Goal: Information Seeking & Learning: Find specific fact

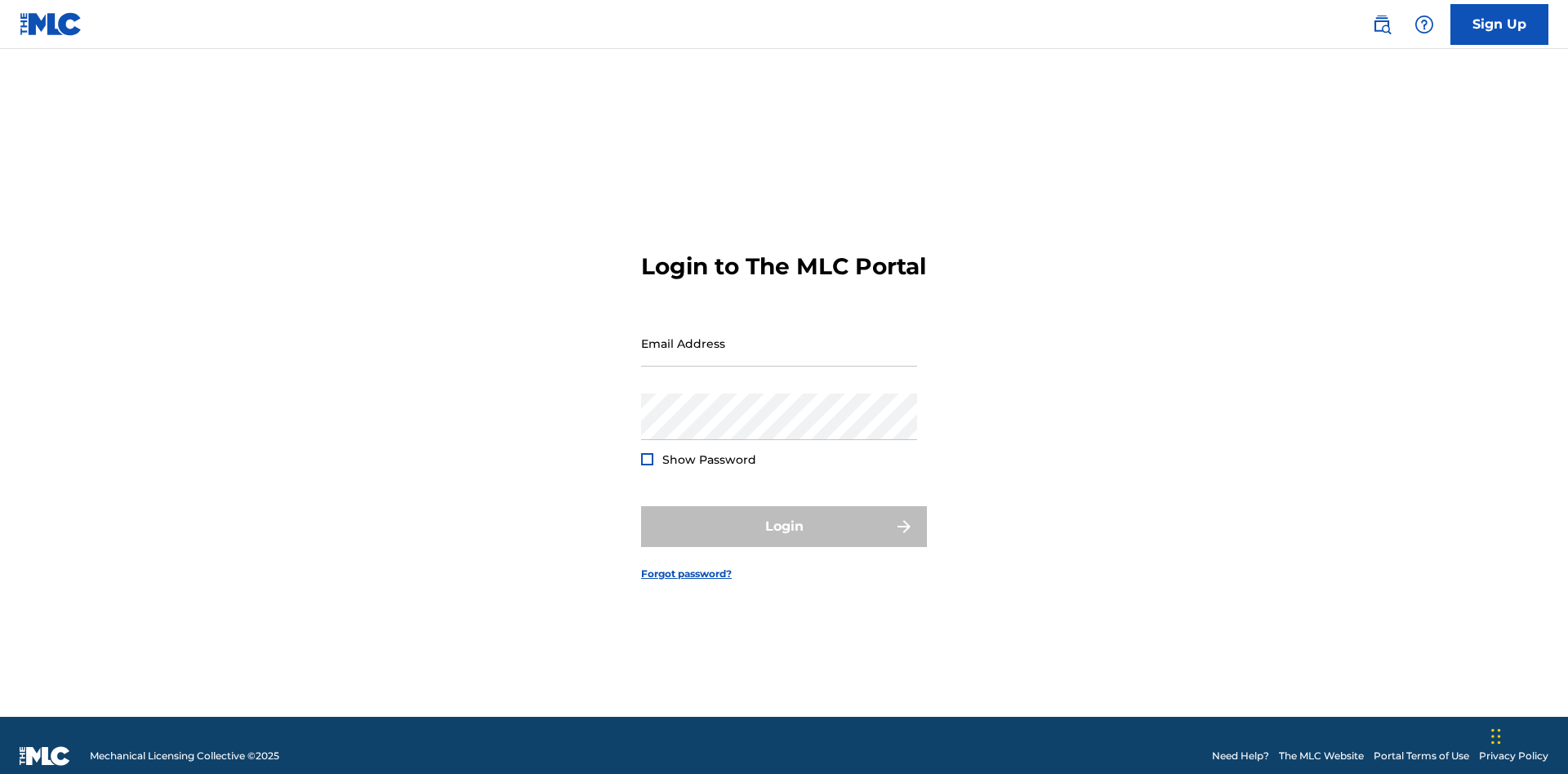
scroll to position [21, 0]
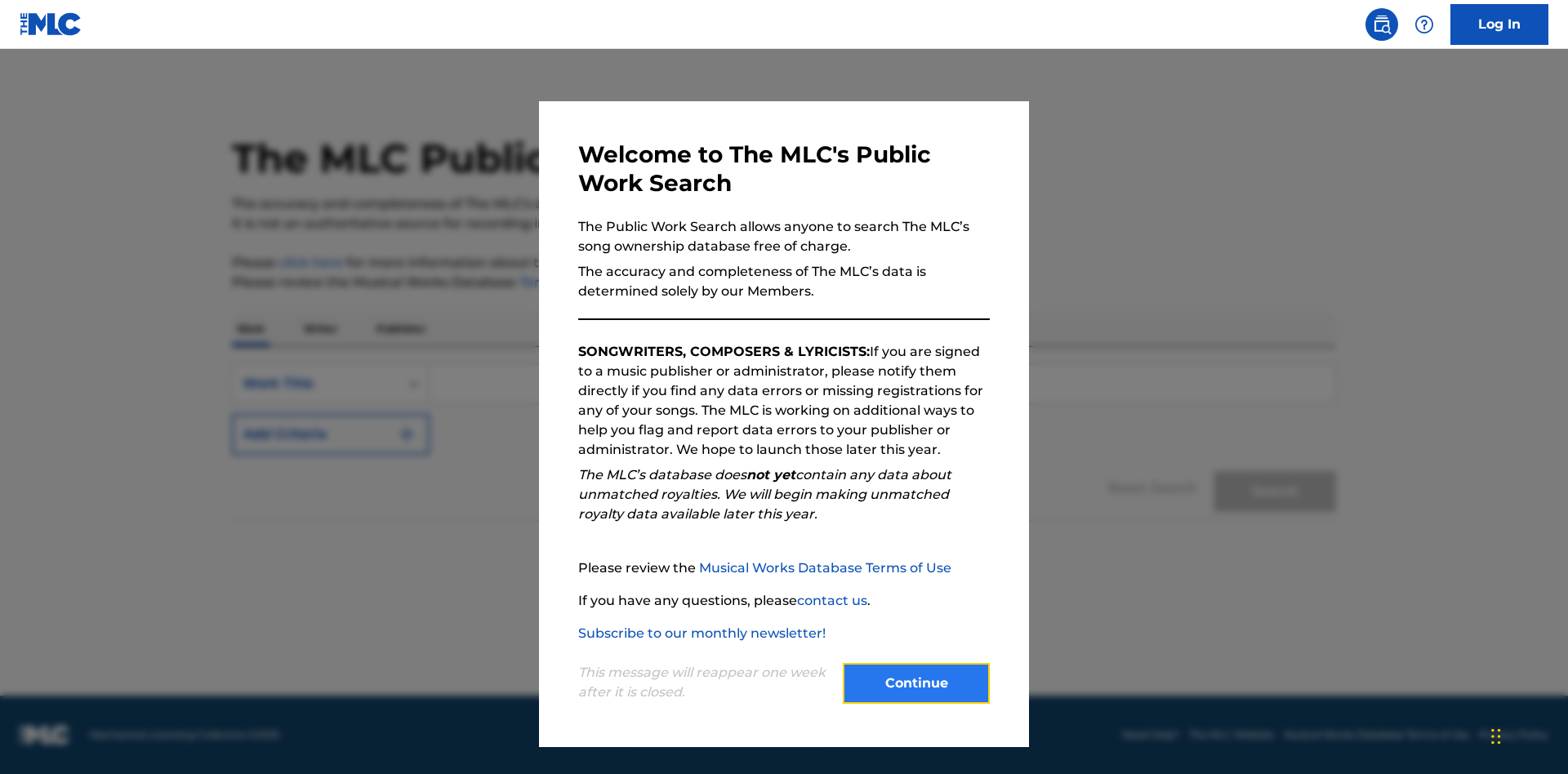
click at [916, 683] on button "Continue" at bounding box center [916, 683] width 147 height 41
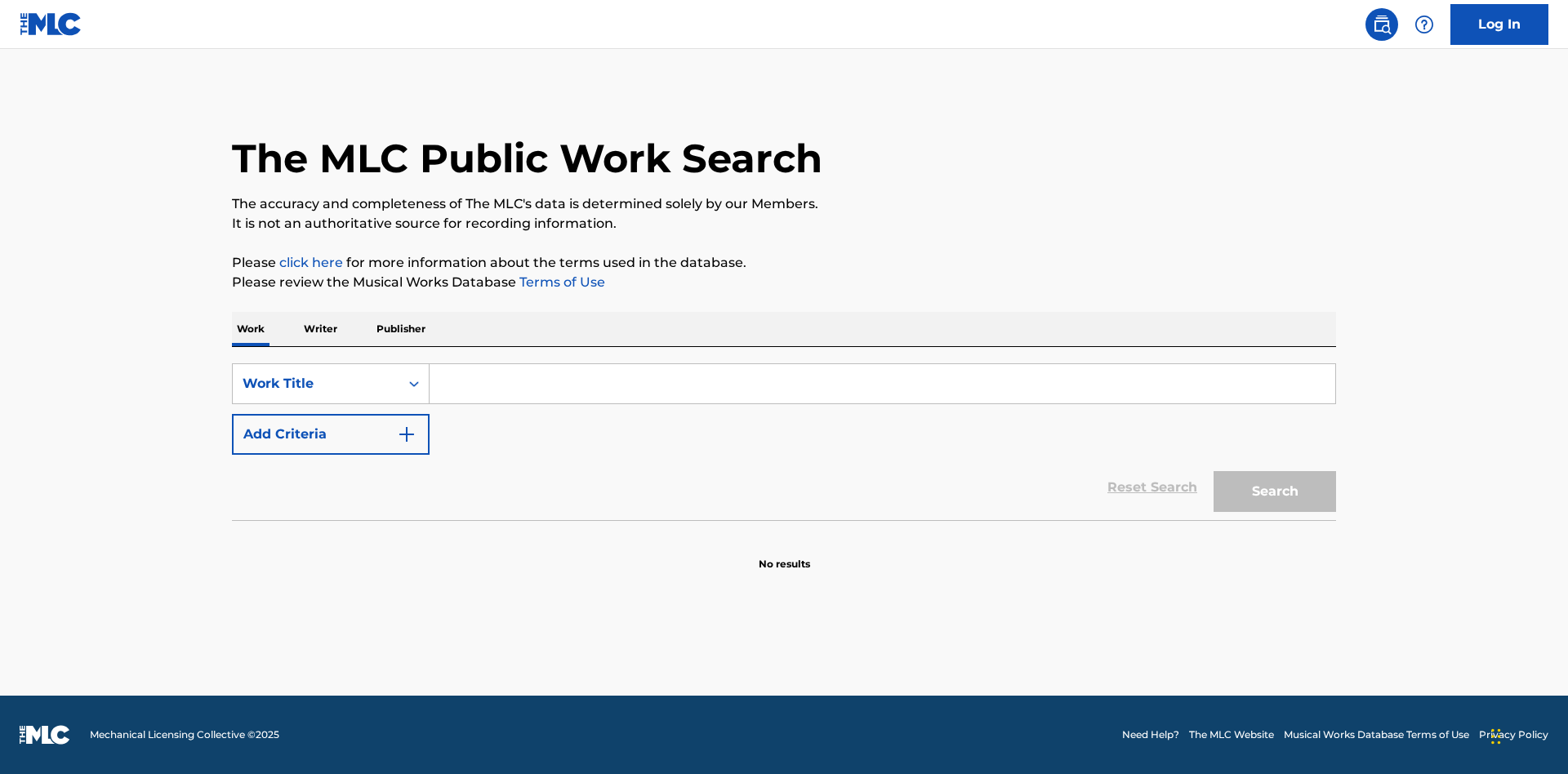
click at [400, 329] on p "Publisher" at bounding box center [401, 329] width 59 height 34
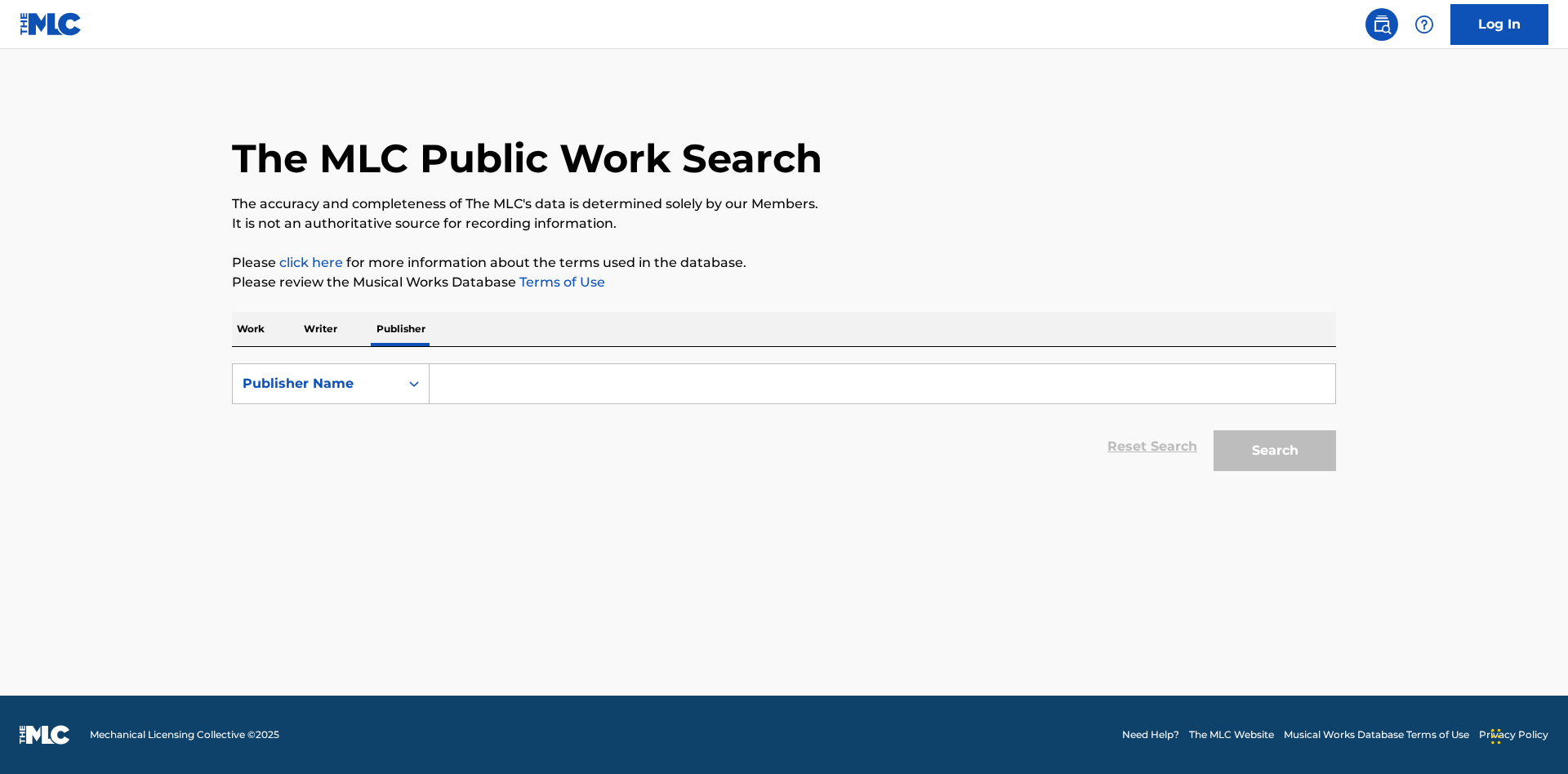
click at [882, 383] on input "Search Form" at bounding box center [882, 383] width 905 height 39
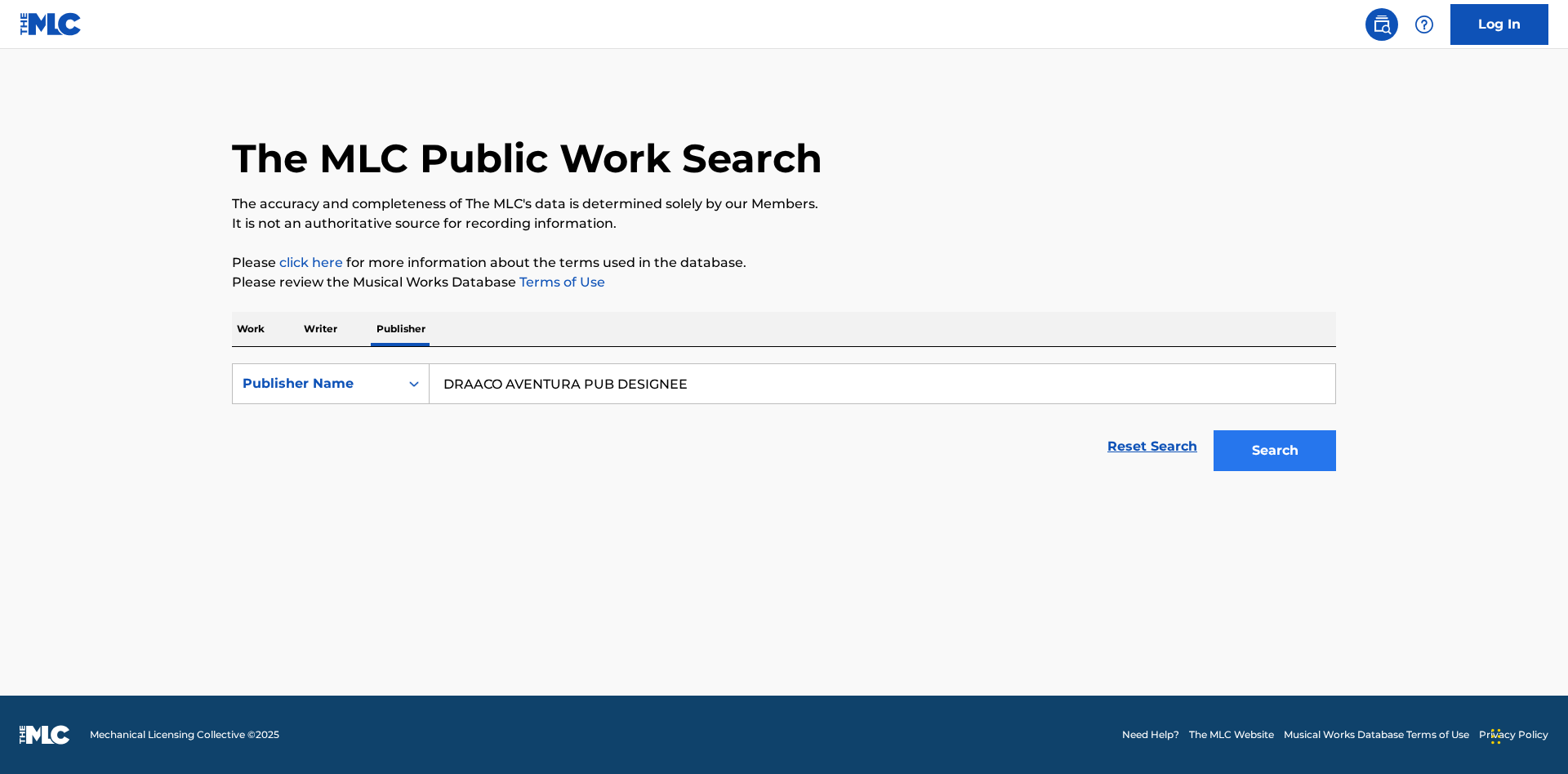
type input "DRAACO AVENTURA PUB DESIGNEE"
click at [1275, 450] on button "Search" at bounding box center [1275, 450] width 123 height 41
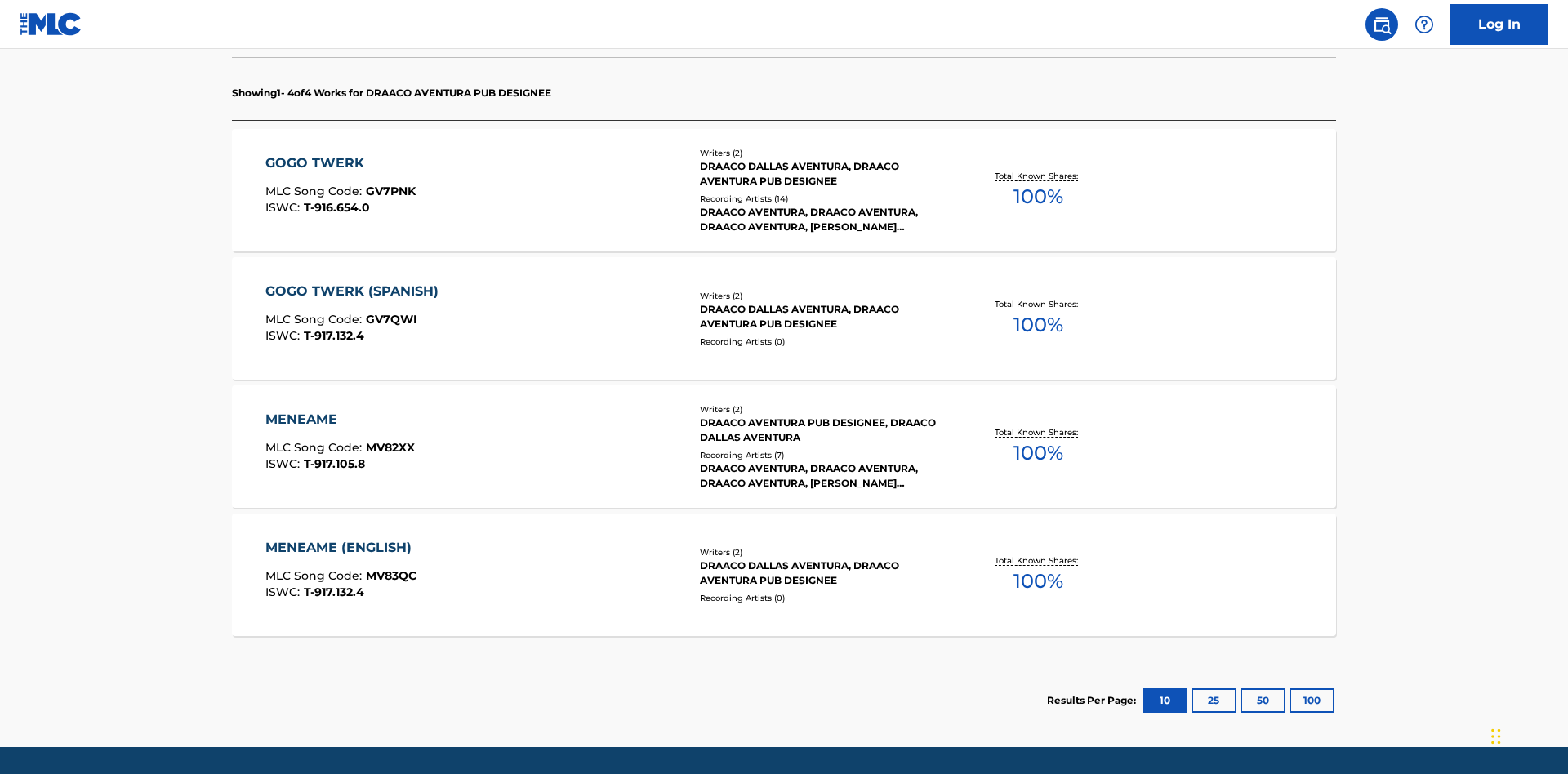
scroll to position [514, 0]
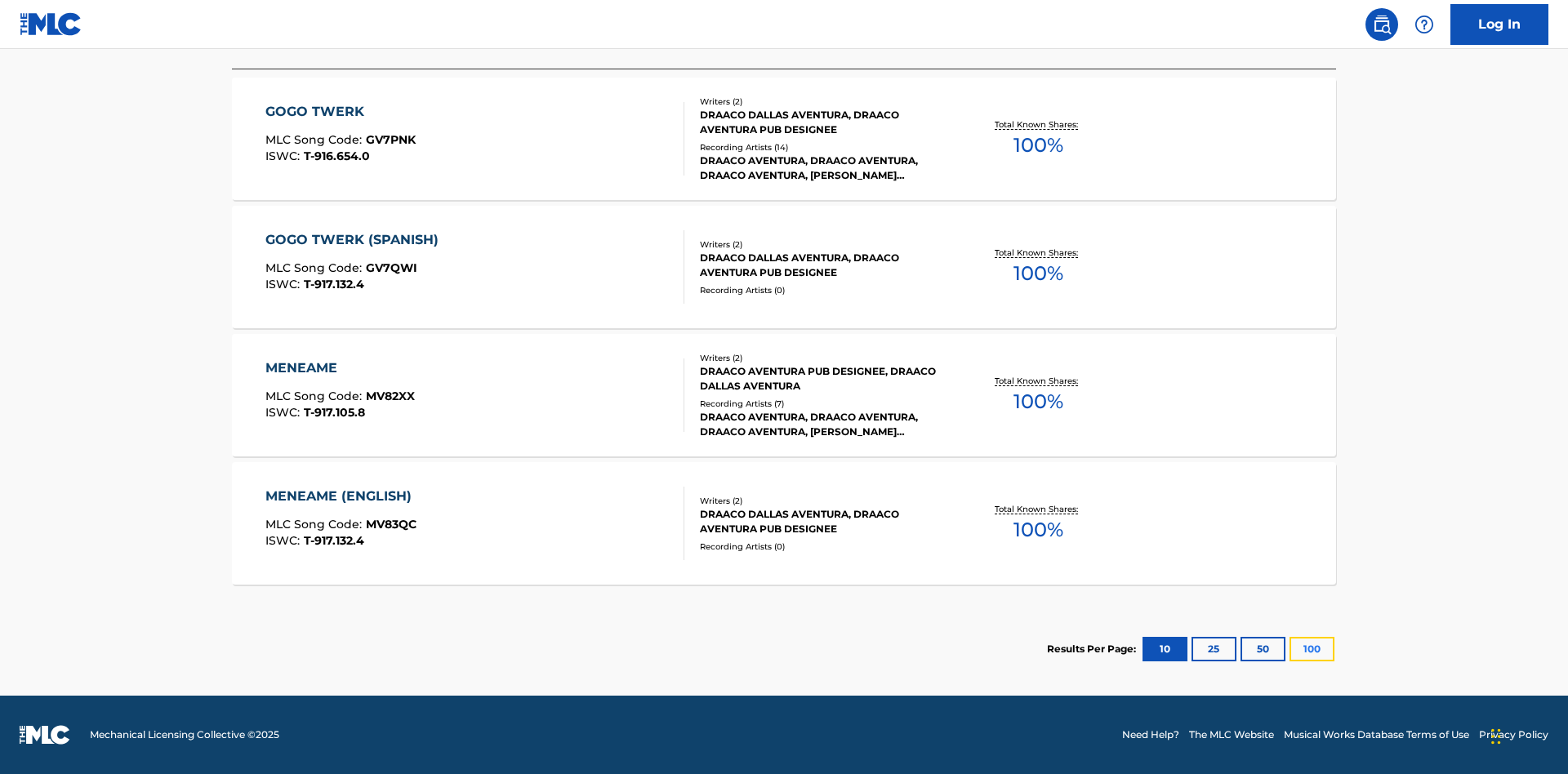
click at [1290, 649] on button "100" at bounding box center [1312, 649] width 45 height 24
click at [339, 368] on div "MENEAME" at bounding box center [341, 367] width 150 height 19
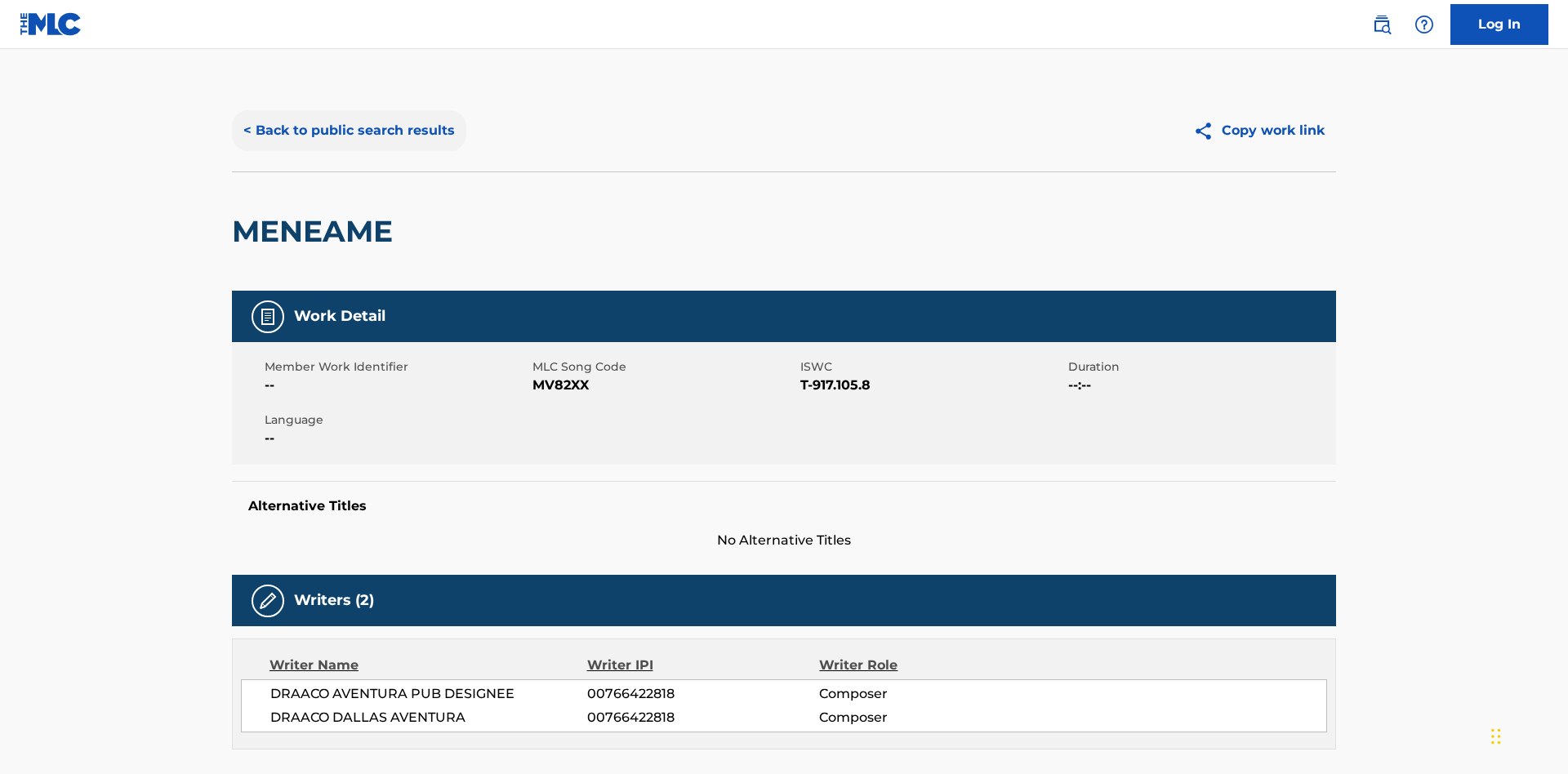
scroll to position [270, 0]
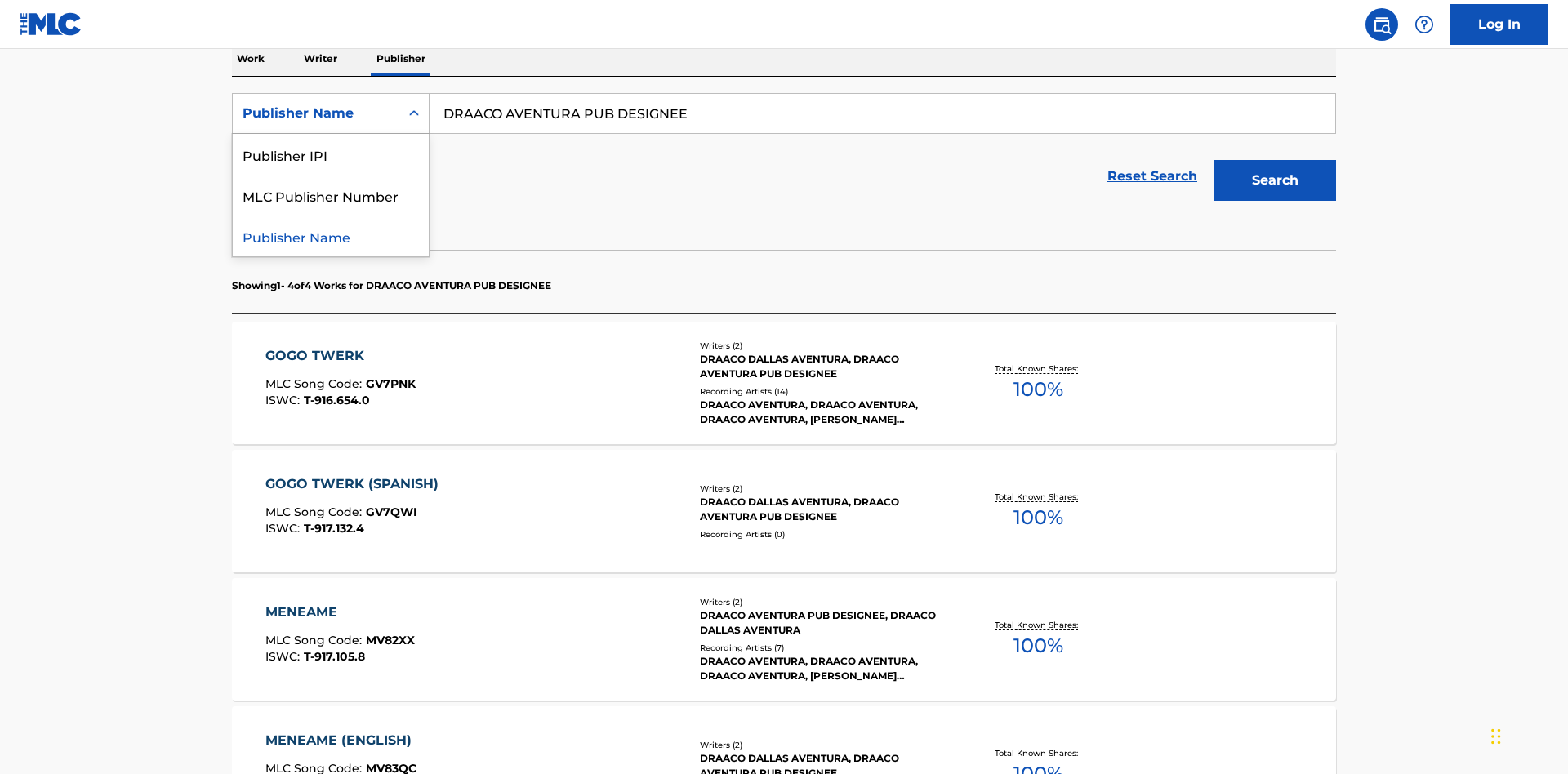
click at [330, 155] on div "Publisher IPI" at bounding box center [330, 154] width 196 height 41
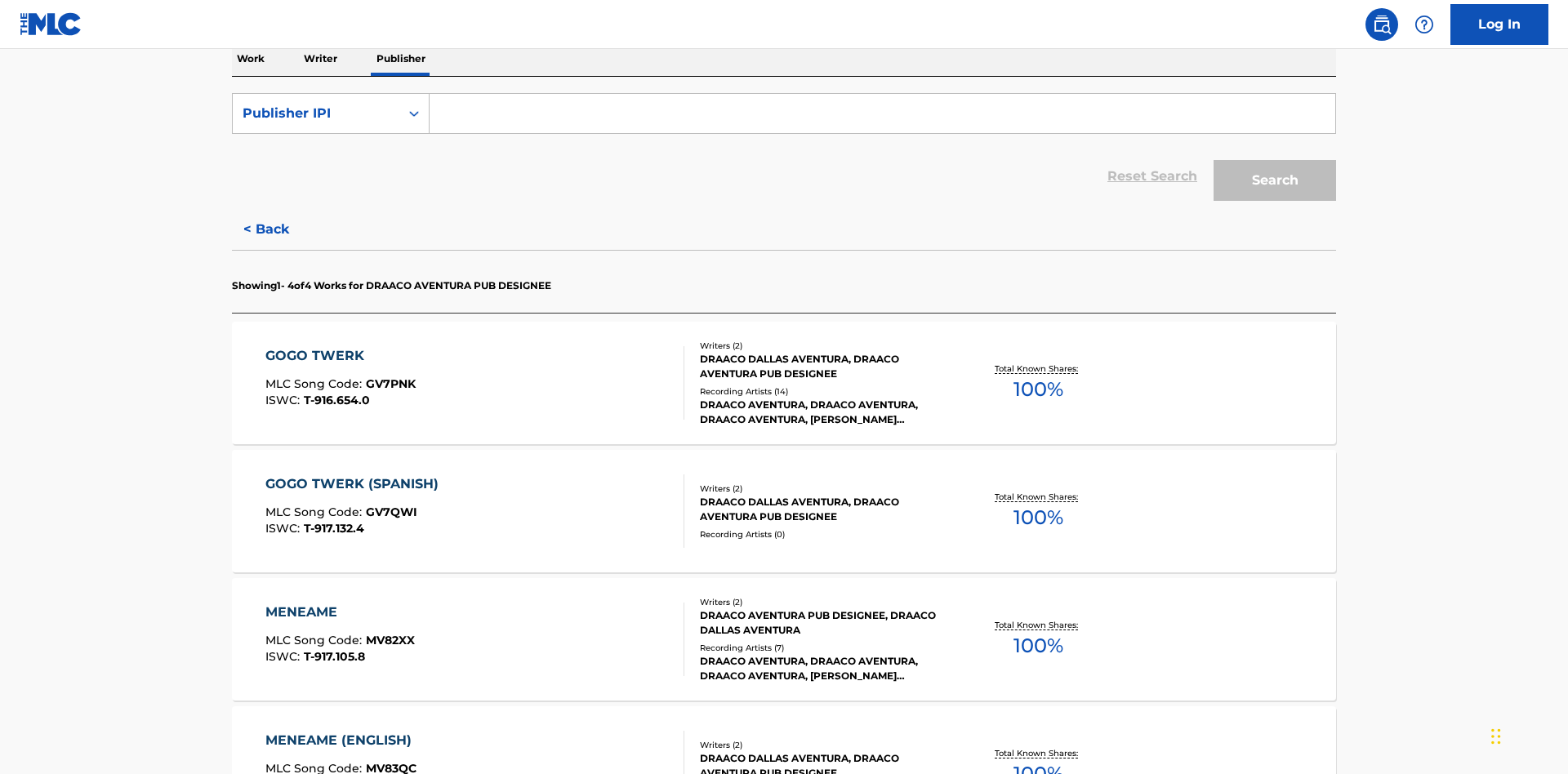
click at [882, 118] on input "Search Form" at bounding box center [882, 113] width 905 height 39
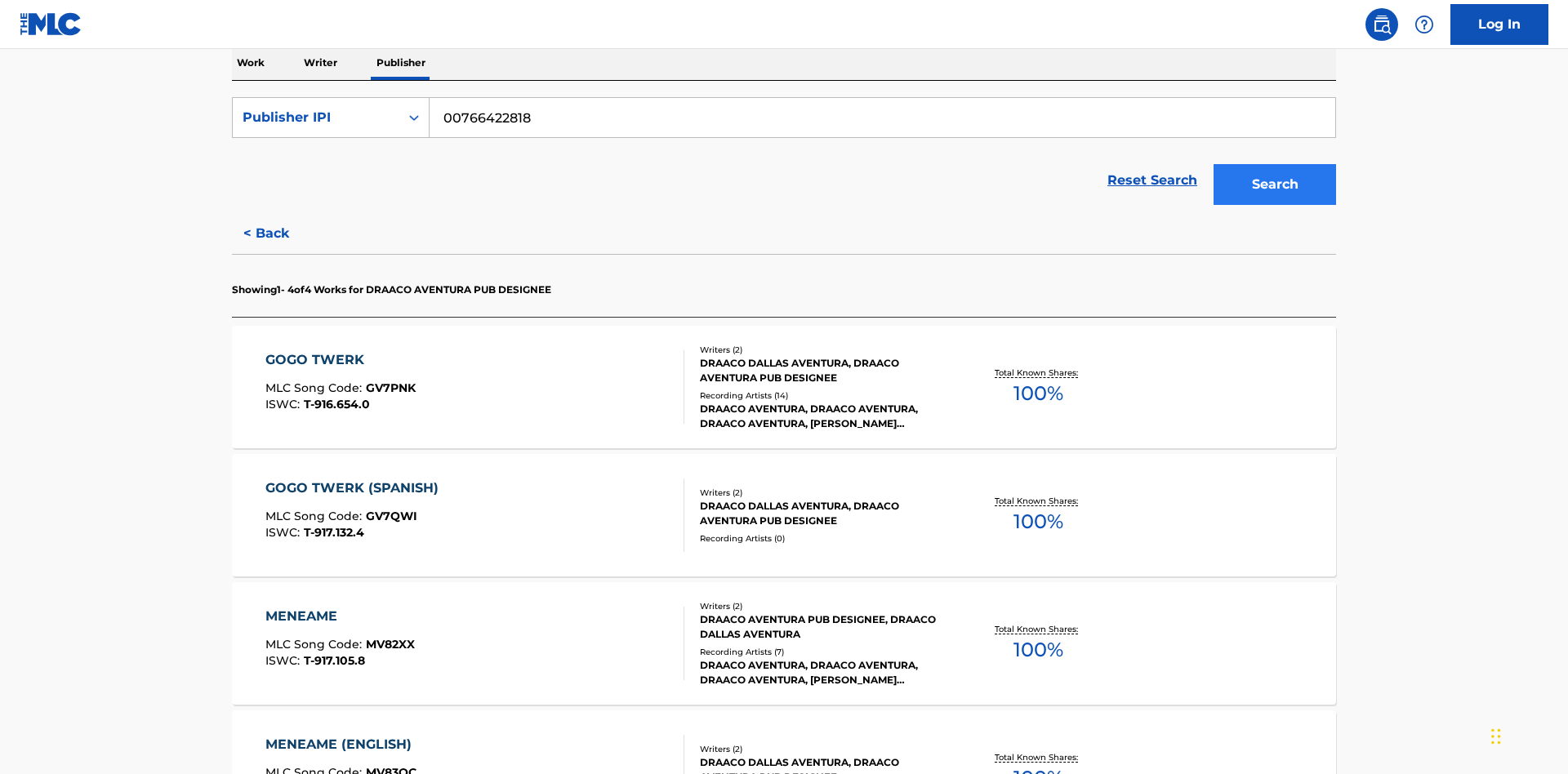
type input "00766422818"
click at [1275, 164] on button "Search" at bounding box center [1275, 184] width 123 height 41
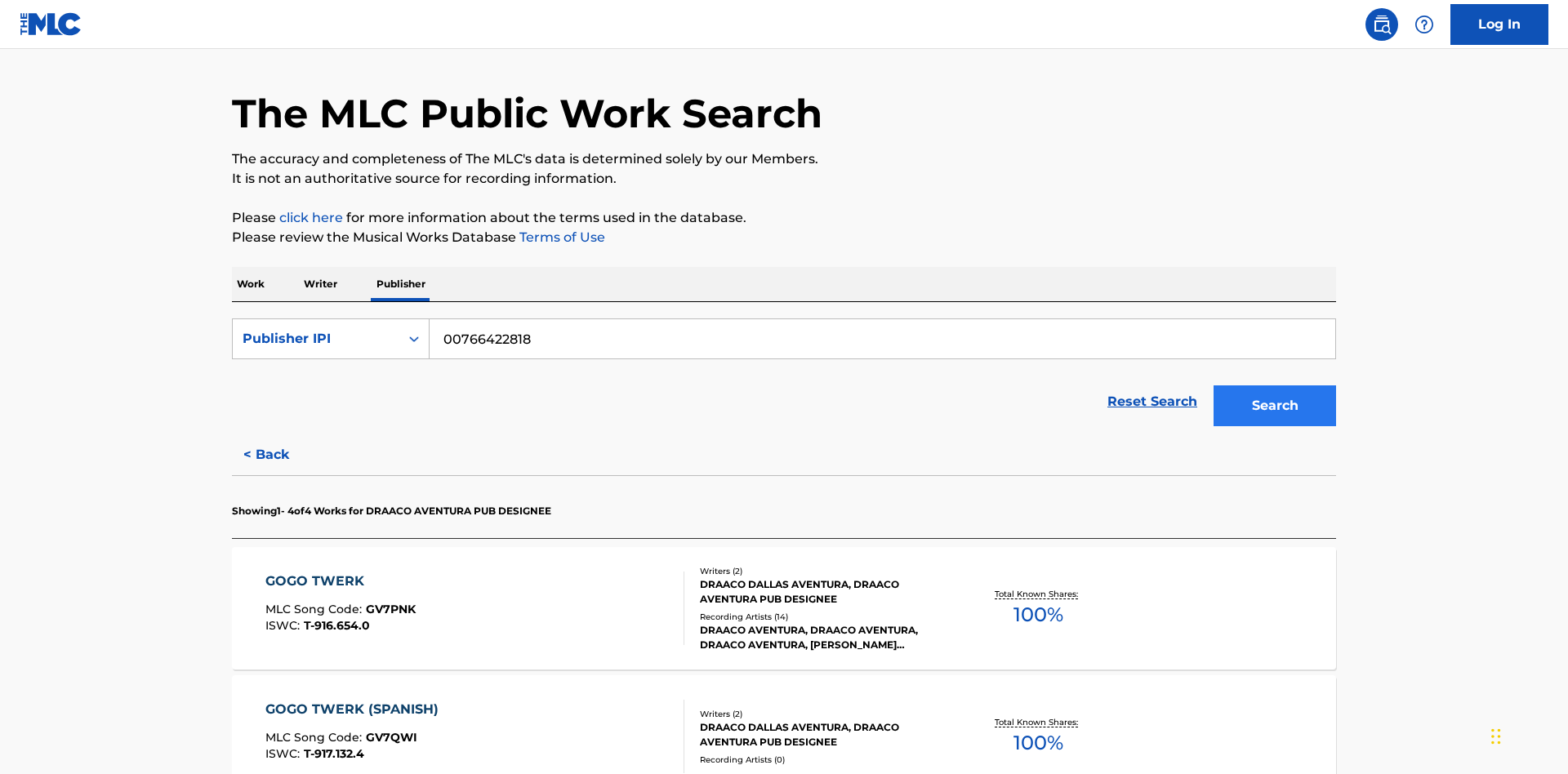
scroll to position [514, 0]
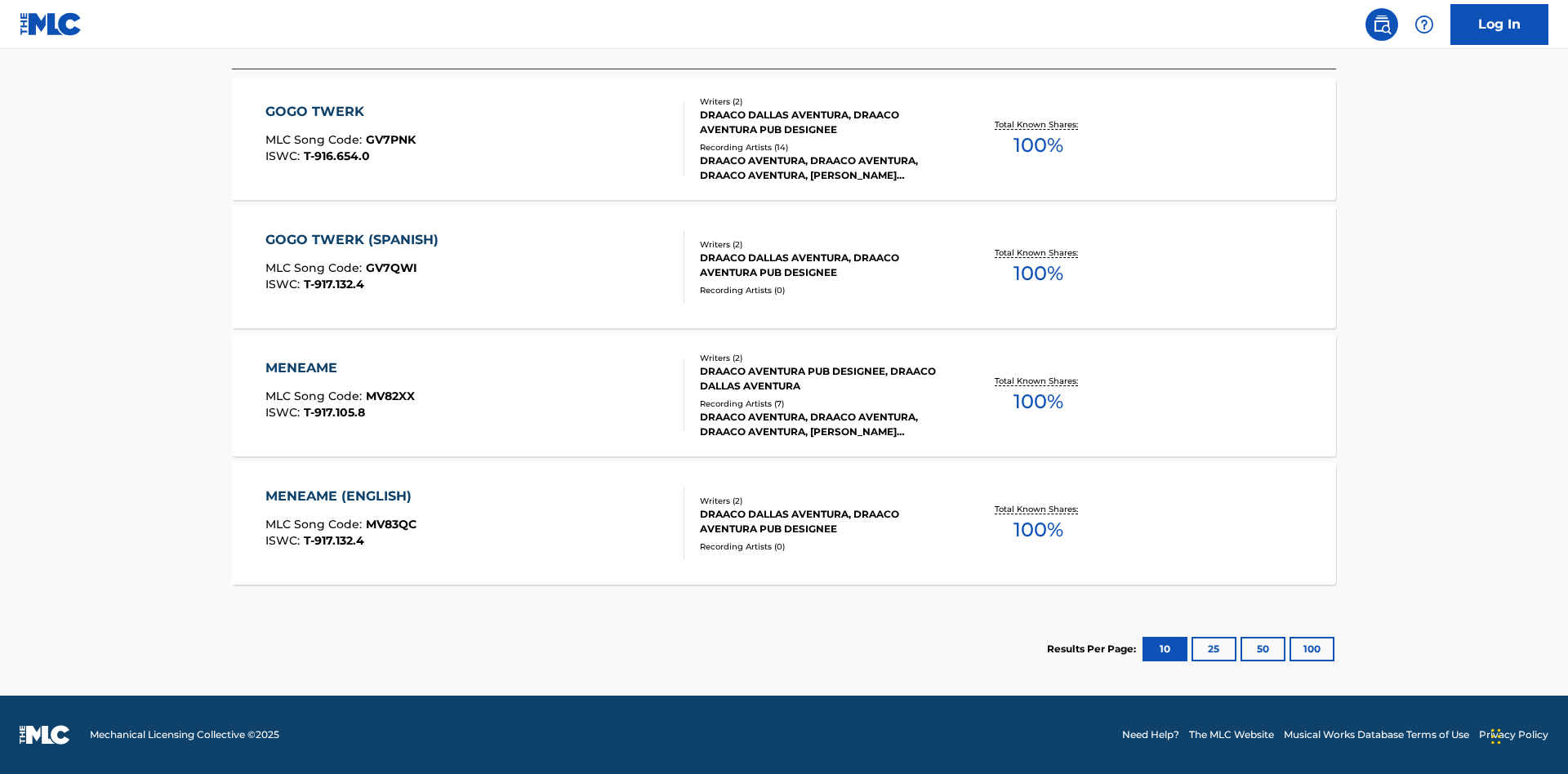
click at [339, 368] on div "MENEAME" at bounding box center [341, 367] width 150 height 19
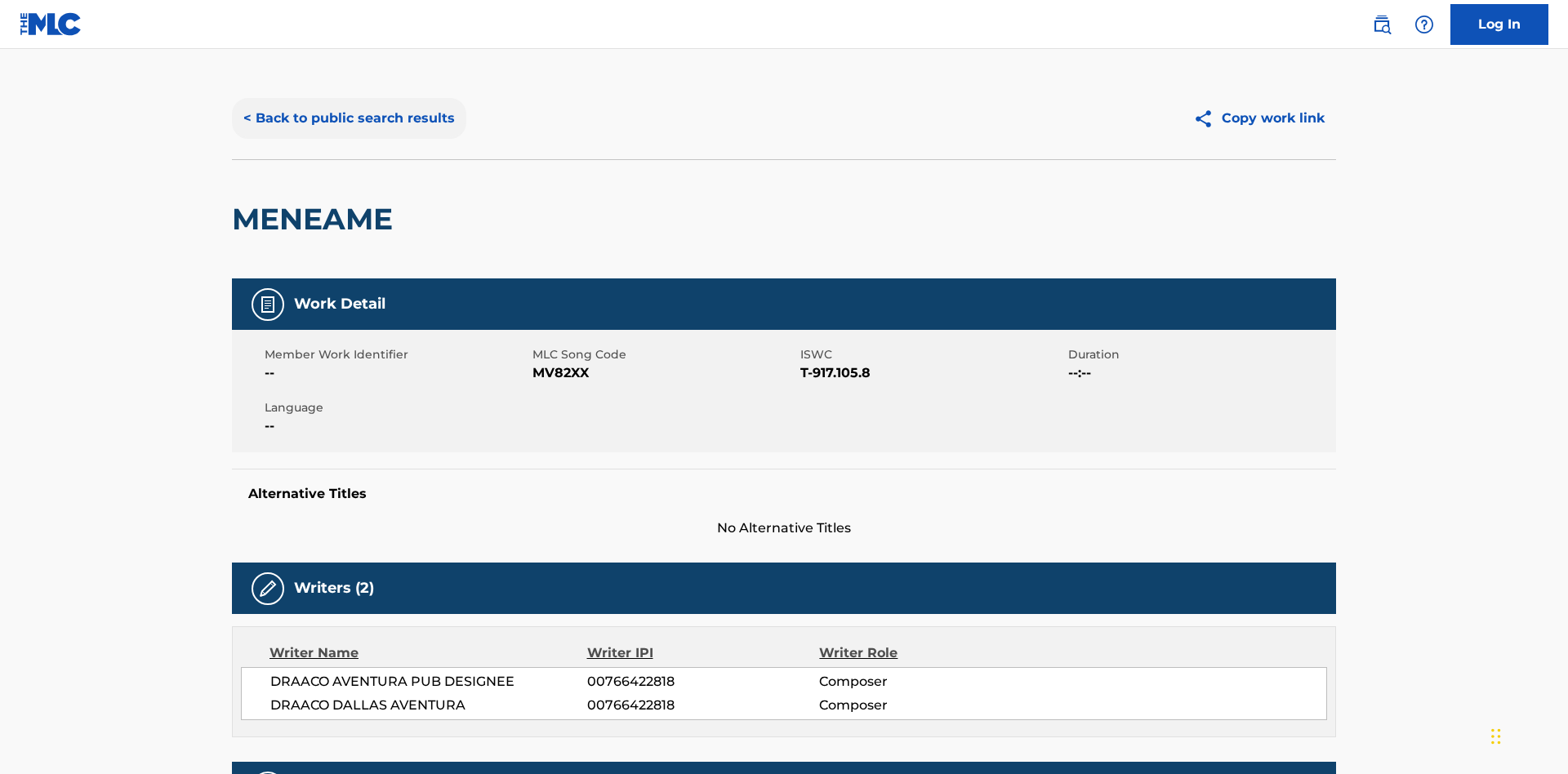
click at [347, 118] on button "< Back to public search results" at bounding box center [349, 118] width 235 height 41
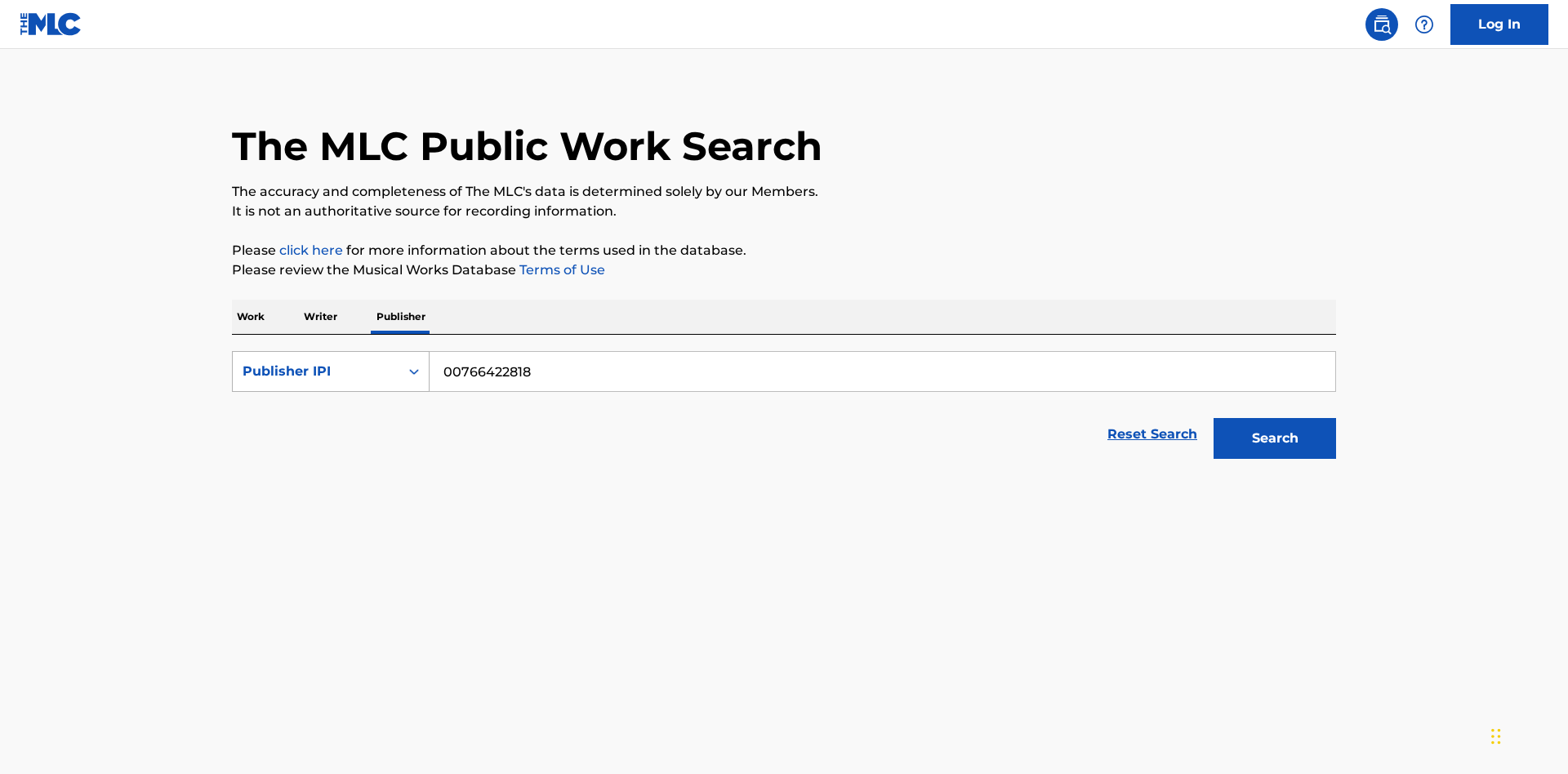
click at [316, 361] on div "Publisher IPI" at bounding box center [315, 371] width 147 height 19
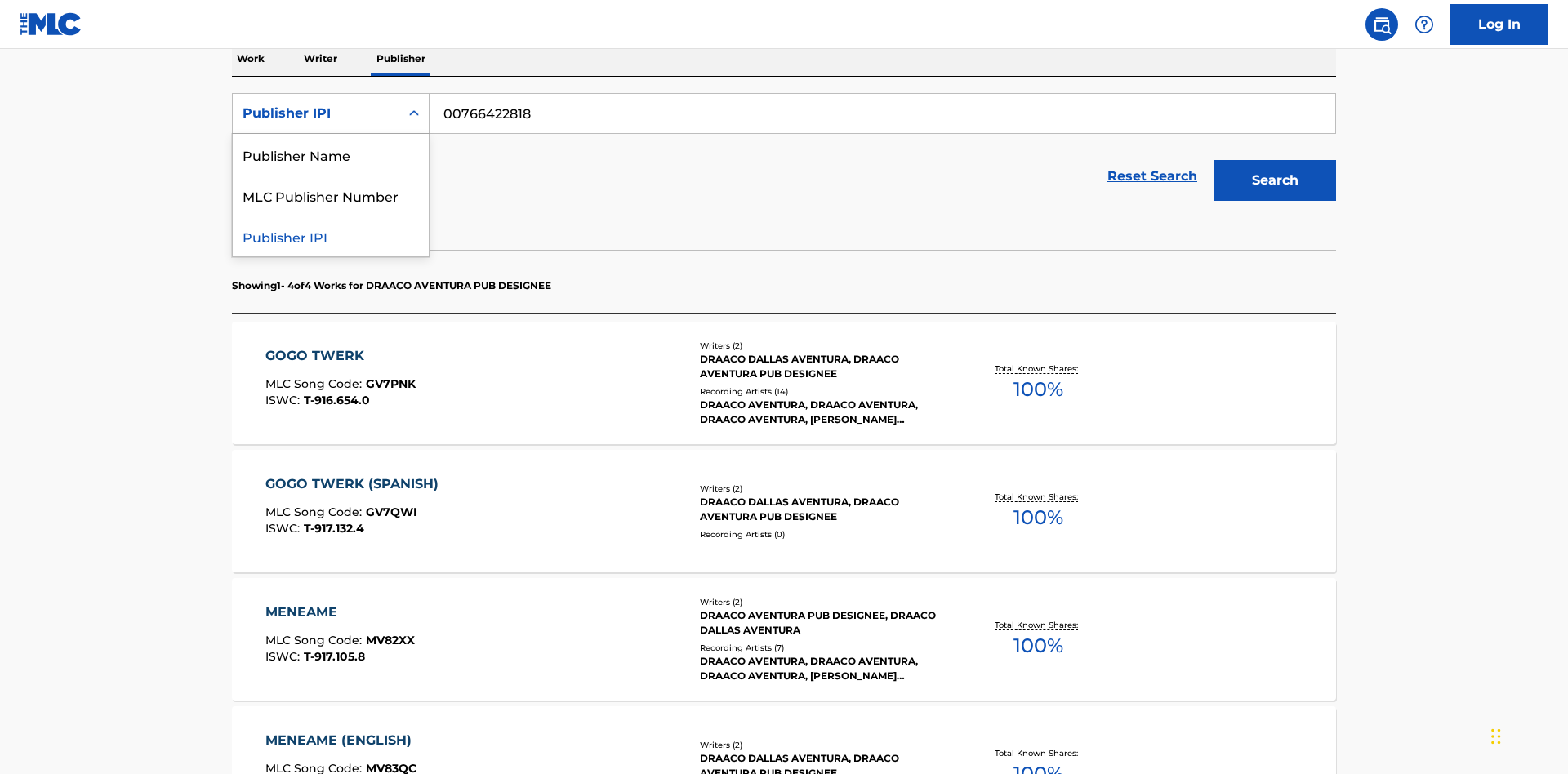
click at [330, 195] on div "MLC Publisher Number" at bounding box center [330, 195] width 196 height 41
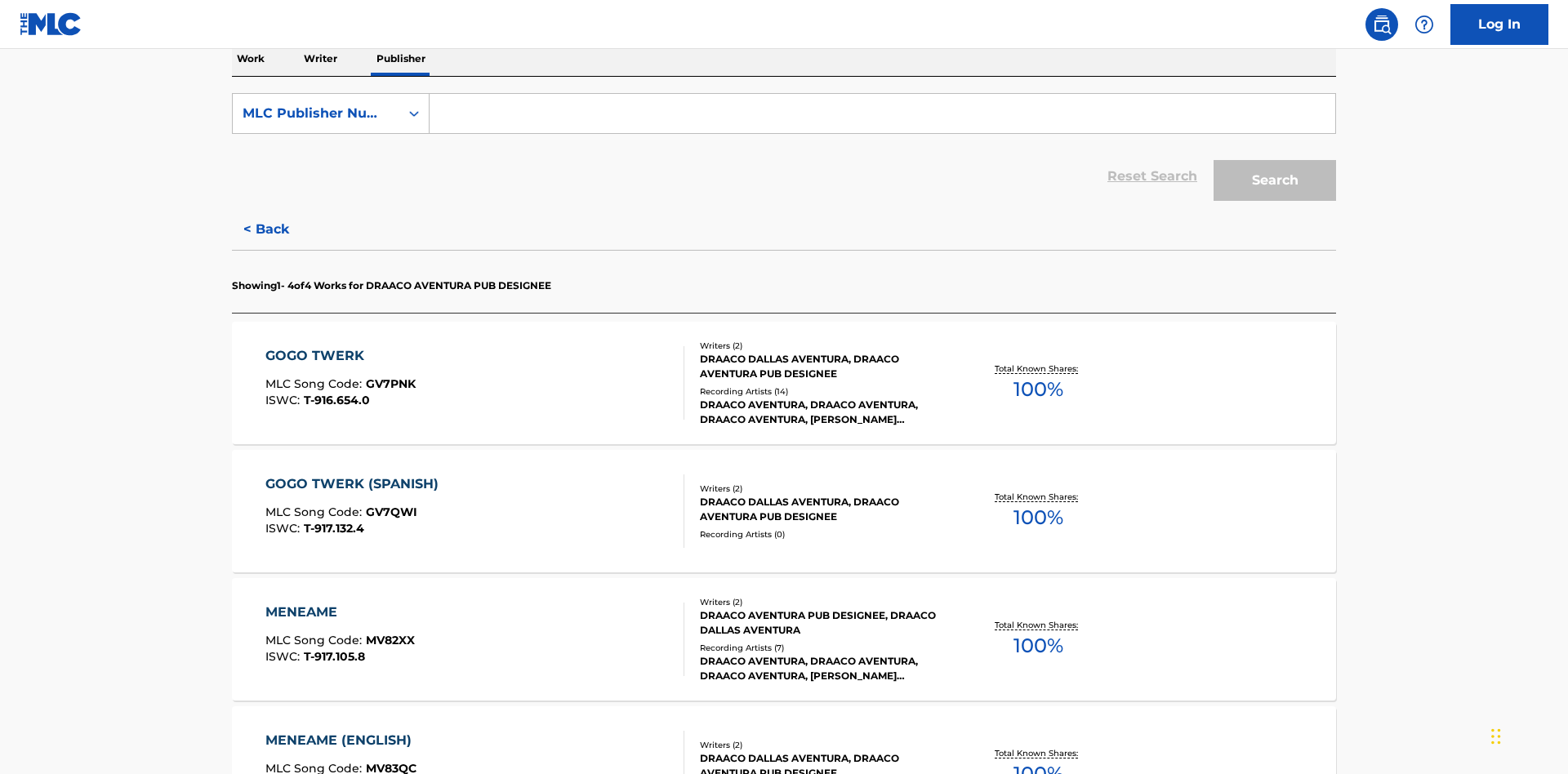
click at [882, 118] on input "Search Form" at bounding box center [882, 113] width 905 height 39
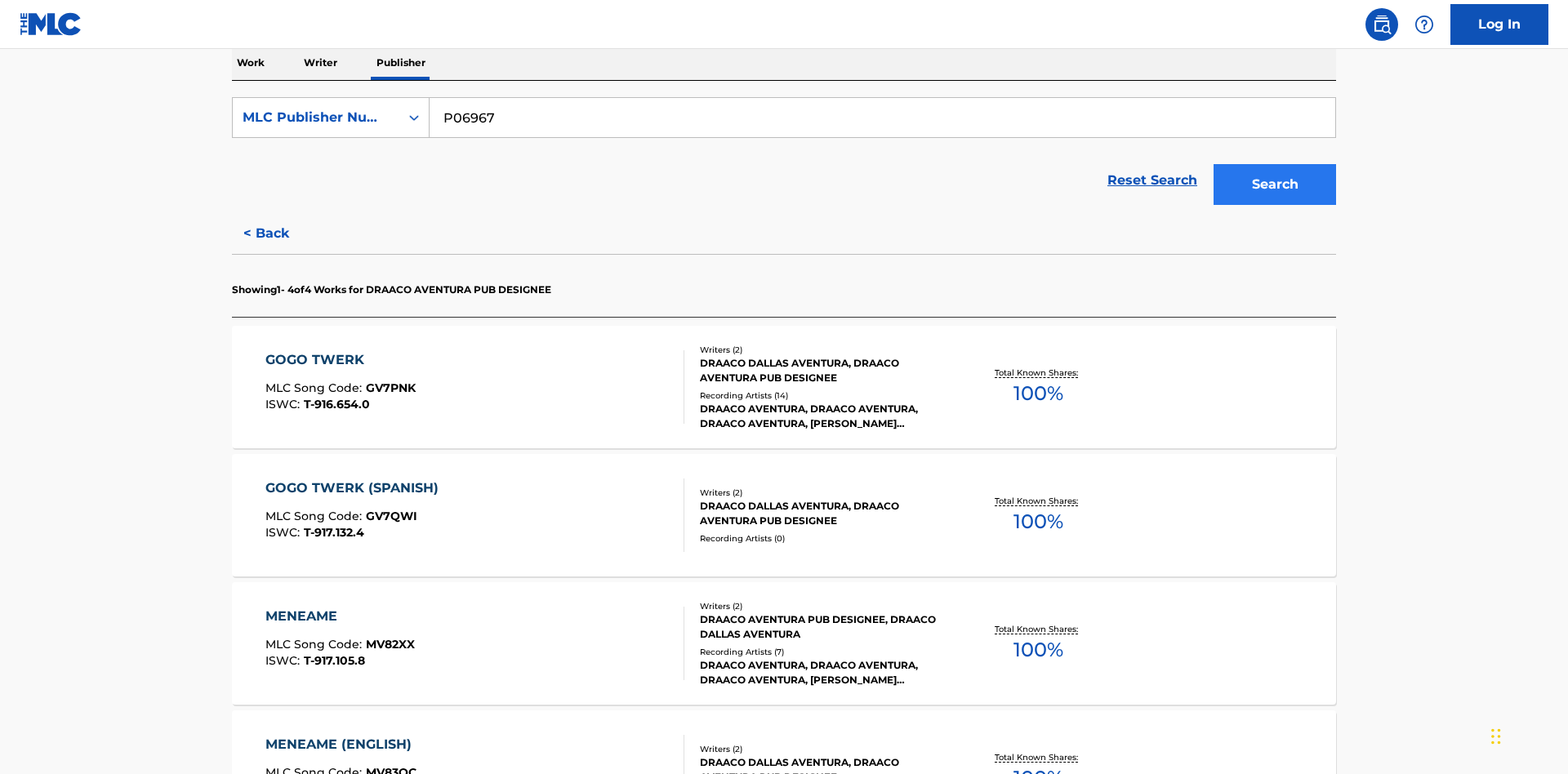
type input "P06967"
click at [1275, 164] on button "Search" at bounding box center [1275, 184] width 123 height 41
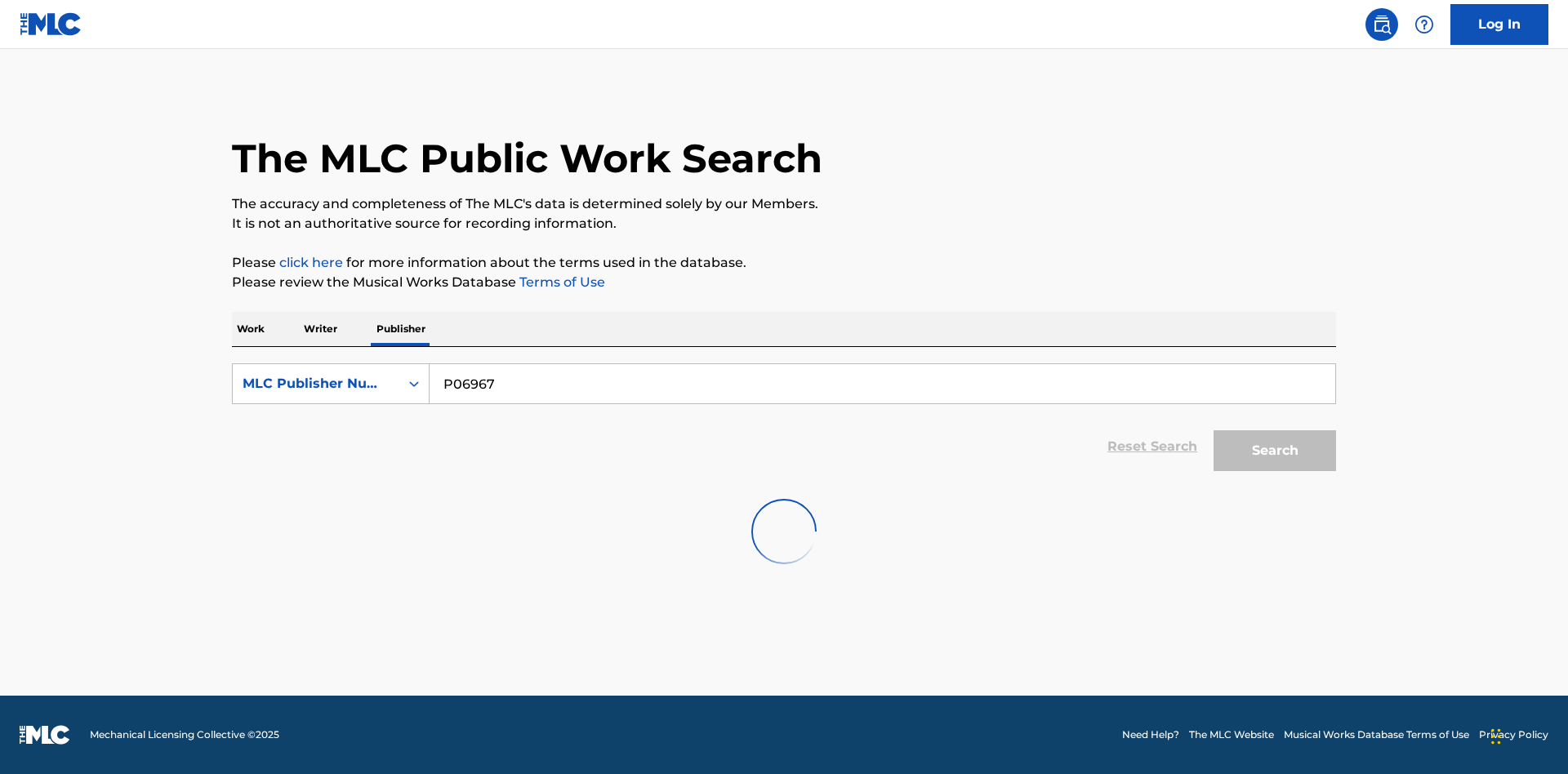
scroll to position [45, 0]
